Goal: Task Accomplishment & Management: Use online tool/utility

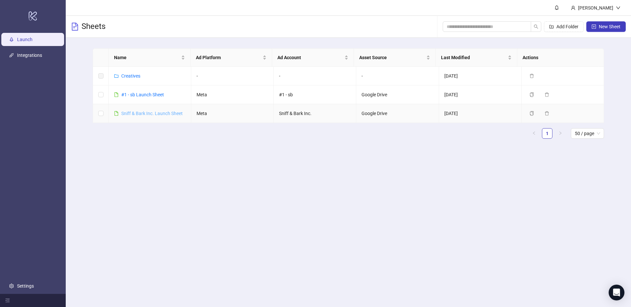
click at [149, 112] on link "Sniff & Bark Inc. Launch Sheet" at bounding box center [151, 113] width 61 height 5
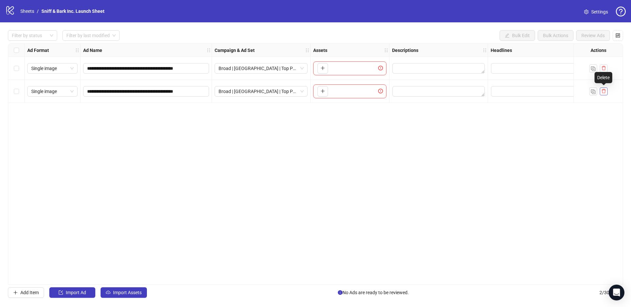
click at [605, 93] on icon "delete" at bounding box center [603, 91] width 5 height 5
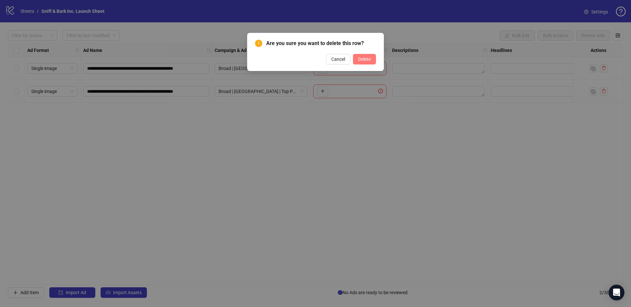
click at [368, 60] on span "Delete" at bounding box center [364, 58] width 12 height 5
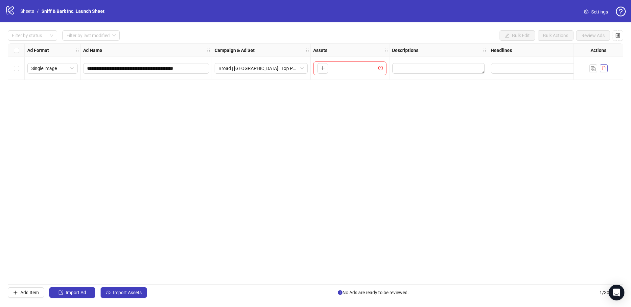
click at [605, 69] on icon "delete" at bounding box center [603, 68] width 5 height 5
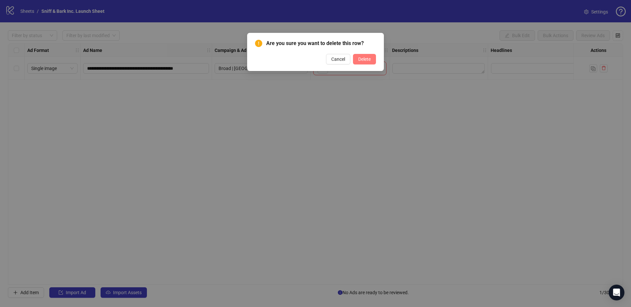
click at [360, 60] on span "Delete" at bounding box center [364, 58] width 12 height 5
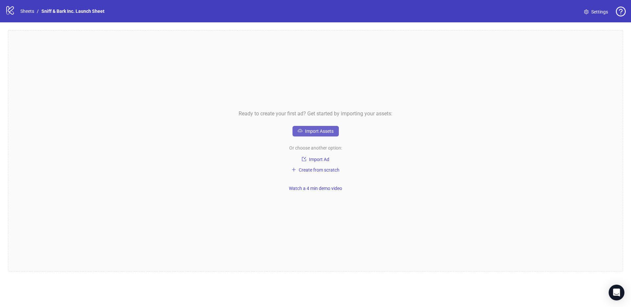
click at [319, 130] on span "Import Assets" at bounding box center [319, 130] width 29 height 5
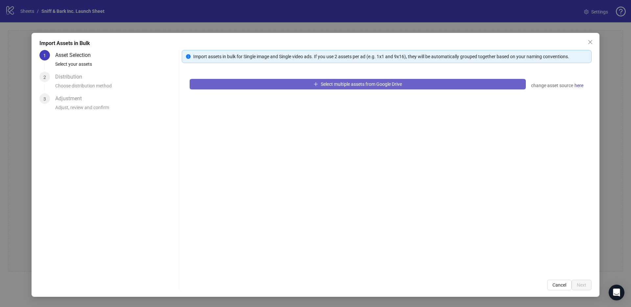
click at [338, 84] on span "Select multiple assets from Google Drive" at bounding box center [361, 83] width 81 height 5
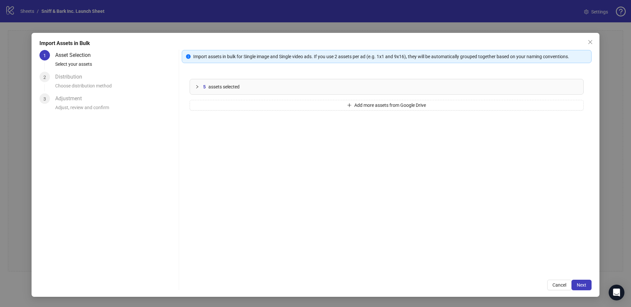
click at [199, 86] on icon "collapsed" at bounding box center [197, 87] width 4 height 4
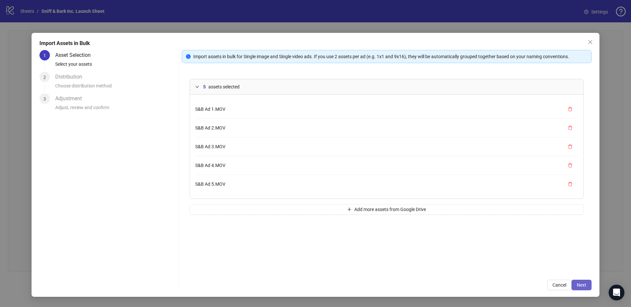
click at [583, 283] on span "Next" at bounding box center [581, 284] width 10 height 5
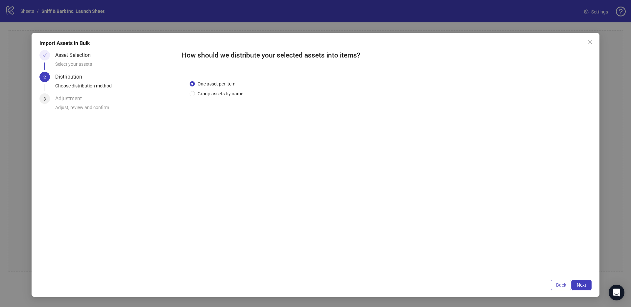
click at [559, 283] on span "Back" at bounding box center [561, 284] width 10 height 5
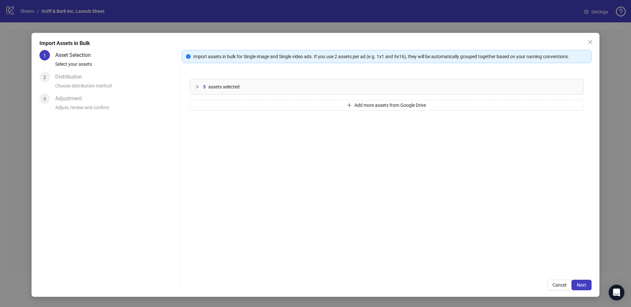
click at [266, 89] on div "5 assets selected" at bounding box center [390, 86] width 375 height 7
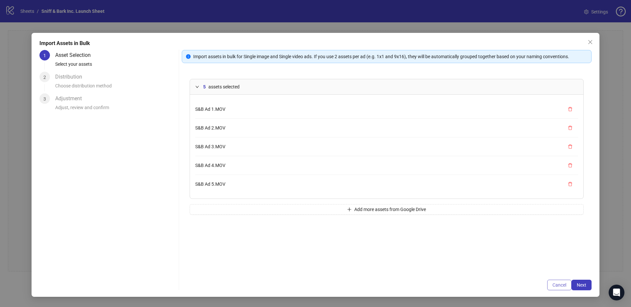
click at [558, 286] on span "Cancel" at bounding box center [559, 284] width 14 height 5
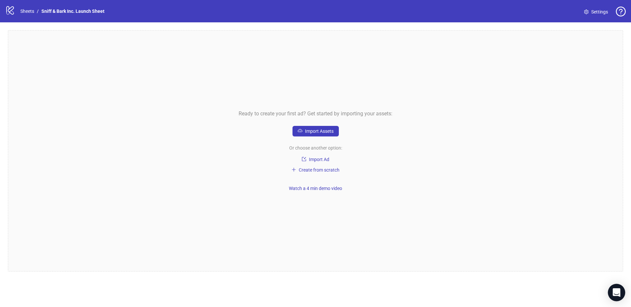
click at [618, 293] on icon "Open Intercom Messenger" at bounding box center [616, 292] width 8 height 9
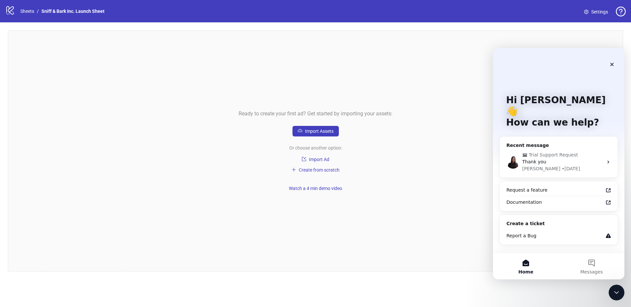
click at [432, 169] on div "Ready to create your first ad? Get started by importing your assets: Import Ass…" at bounding box center [315, 150] width 615 height 241
click at [613, 65] on icon "Close" at bounding box center [611, 64] width 5 height 5
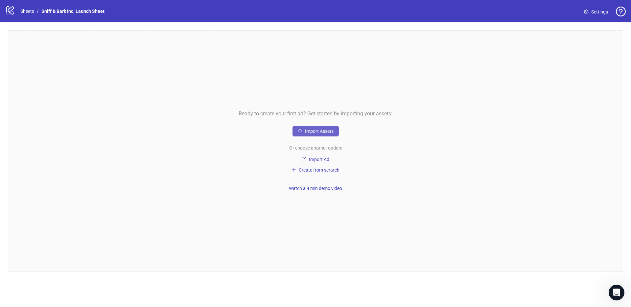
click at [311, 133] on span "Import Assets" at bounding box center [319, 130] width 29 height 5
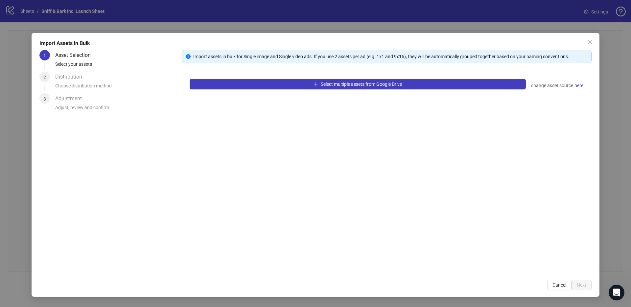
click at [341, 96] on div "Select multiple assets from Google Drive change asset source here" at bounding box center [387, 171] width 410 height 201
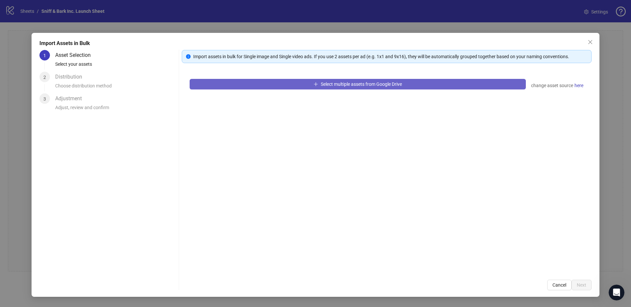
click at [348, 82] on span "Select multiple assets from Google Drive" at bounding box center [361, 83] width 81 height 5
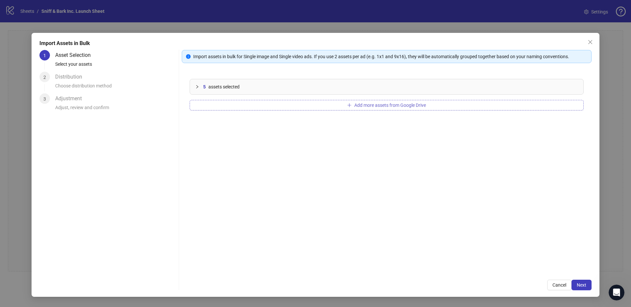
click at [369, 103] on span "Add more assets from Google Drive" at bounding box center [390, 104] width 72 height 5
